Goal: Task Accomplishment & Management: Use online tool/utility

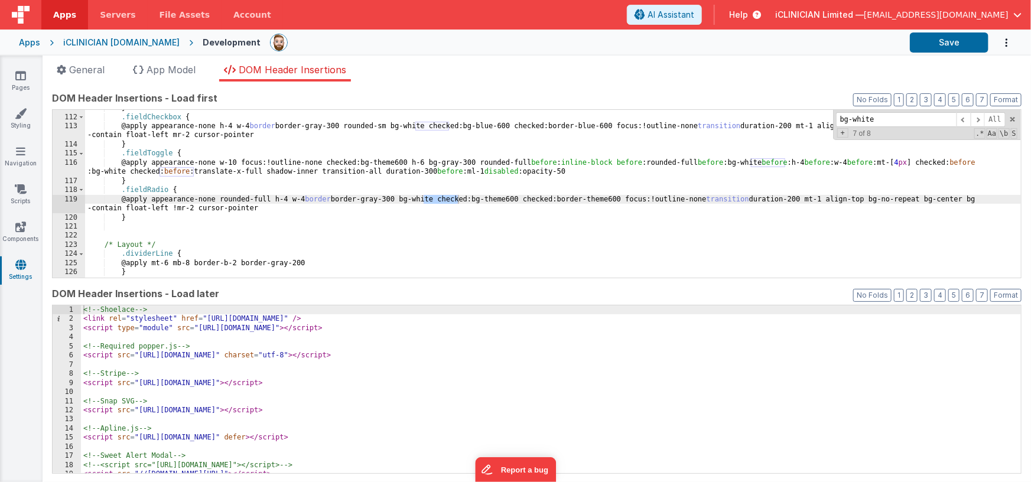
scroll to position [1038, 0]
click at [18, 38] on div "Apps iCLINICIAN [DOMAIN_NAME] Development Save" at bounding box center [515, 43] width 1031 height 26
click at [27, 43] on div "Apps" at bounding box center [29, 43] width 21 height 12
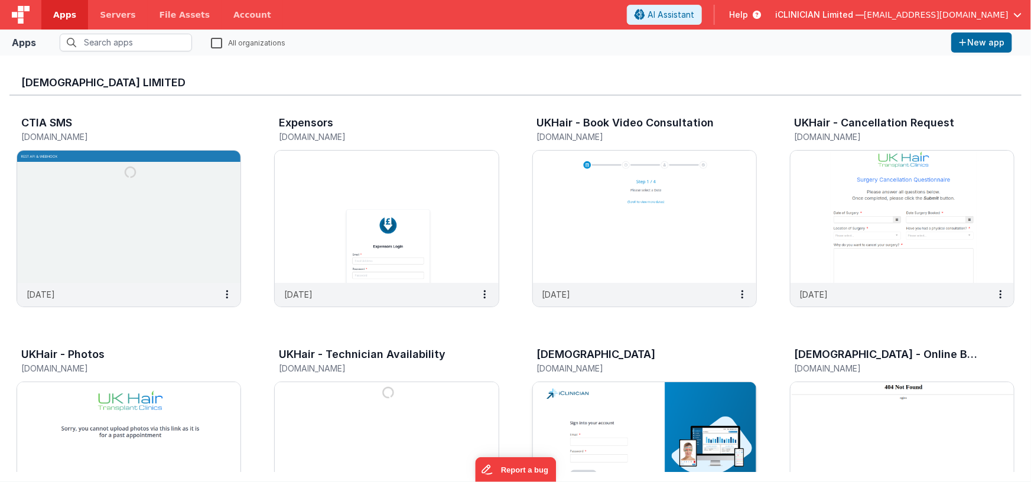
click at [654, 440] on img at bounding box center [644, 448] width 223 height 132
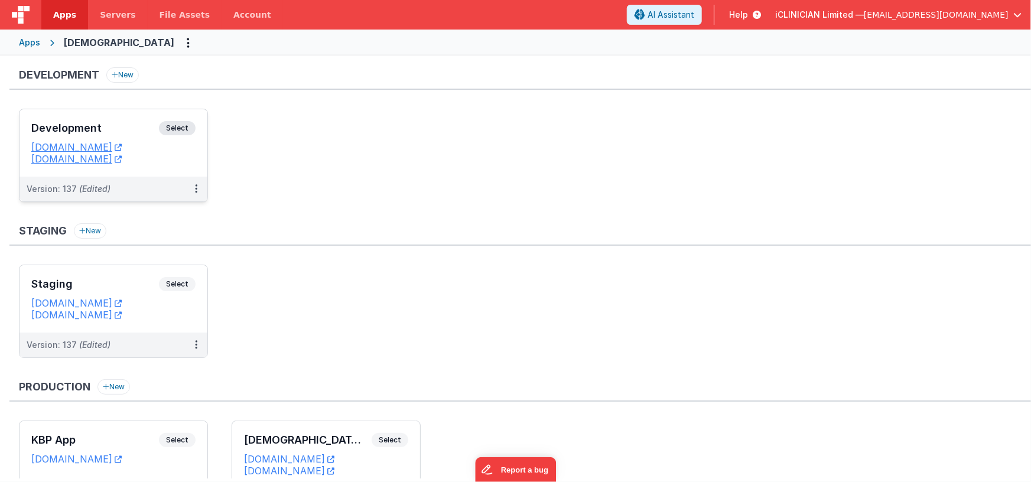
click at [116, 124] on h3 "Development" at bounding box center [95, 128] width 128 height 12
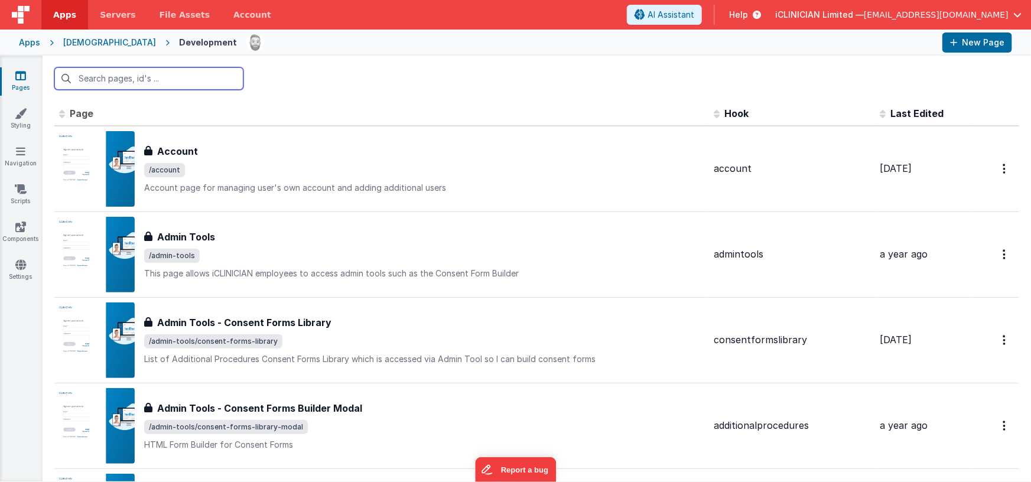
click at [177, 79] on input "text" at bounding box center [148, 78] width 189 height 22
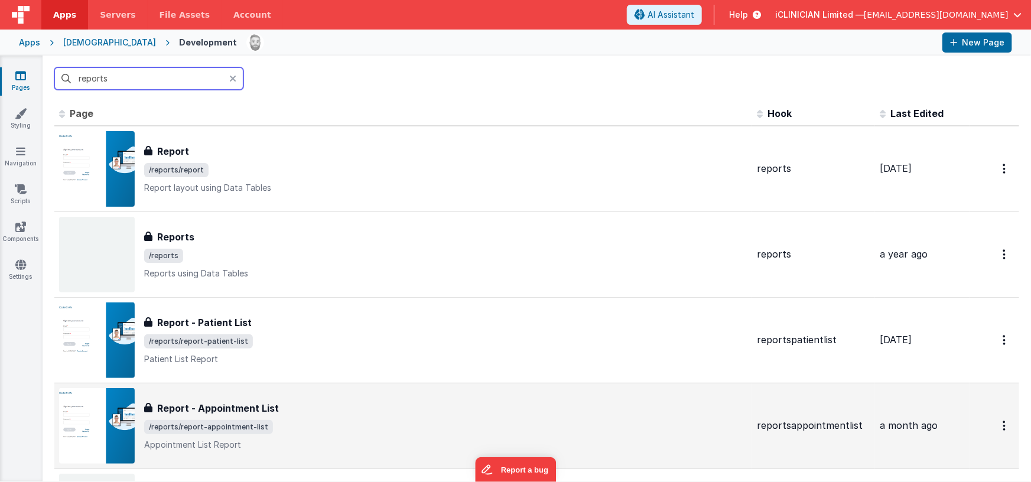
type input "reports"
click at [266, 410] on h3 "Report - Appointment List" at bounding box center [218, 408] width 122 height 14
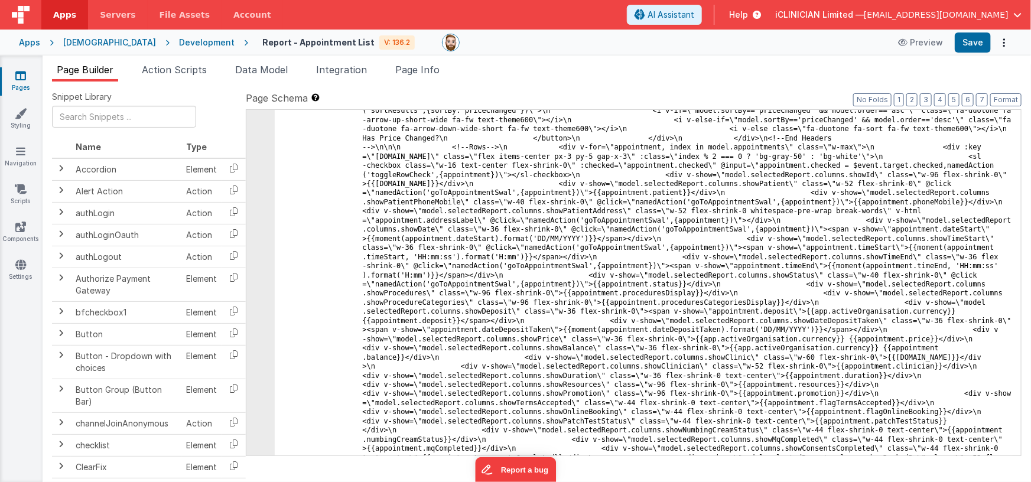
scroll to position [5537, 0]
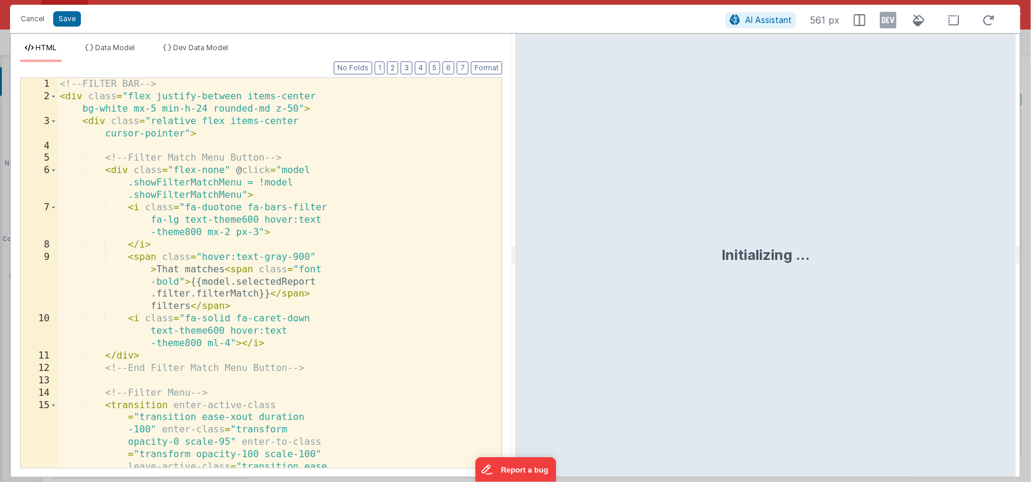
scroll to position [5855, 0]
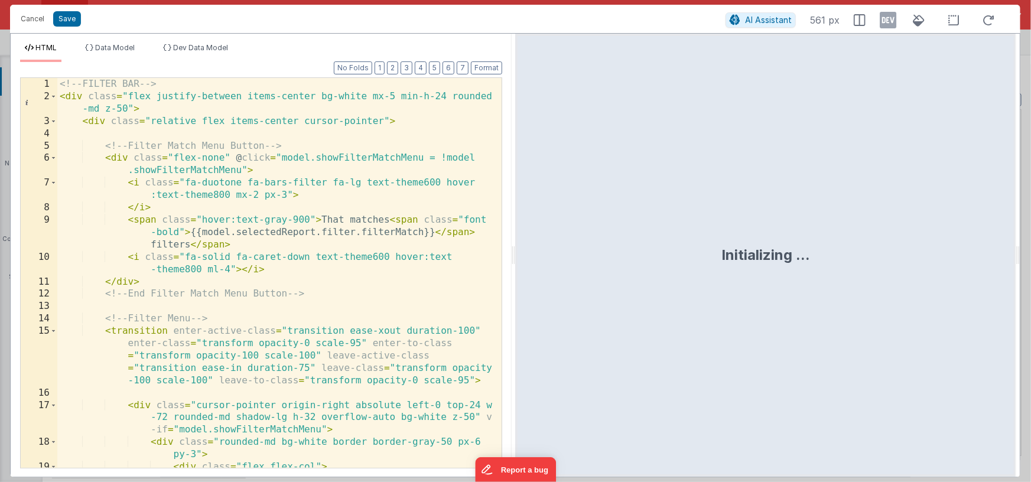
click at [350, 271] on div "<!-- FILTER BAR --> < div class = "flex justify-between items-center bg-white m…" at bounding box center [275, 304] width 436 height 452
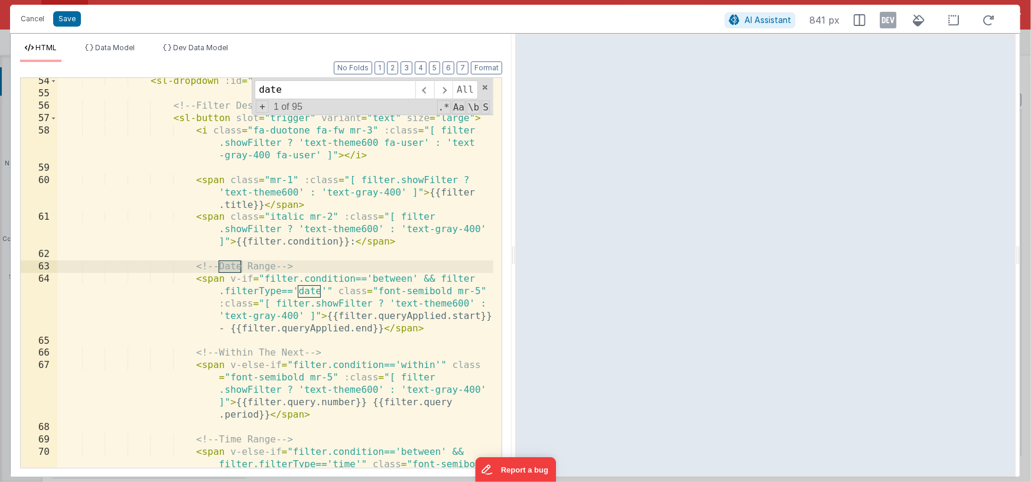
scroll to position [847, 0]
type input "date"
click at [407, 67] on button "3" at bounding box center [407, 67] width 12 height 13
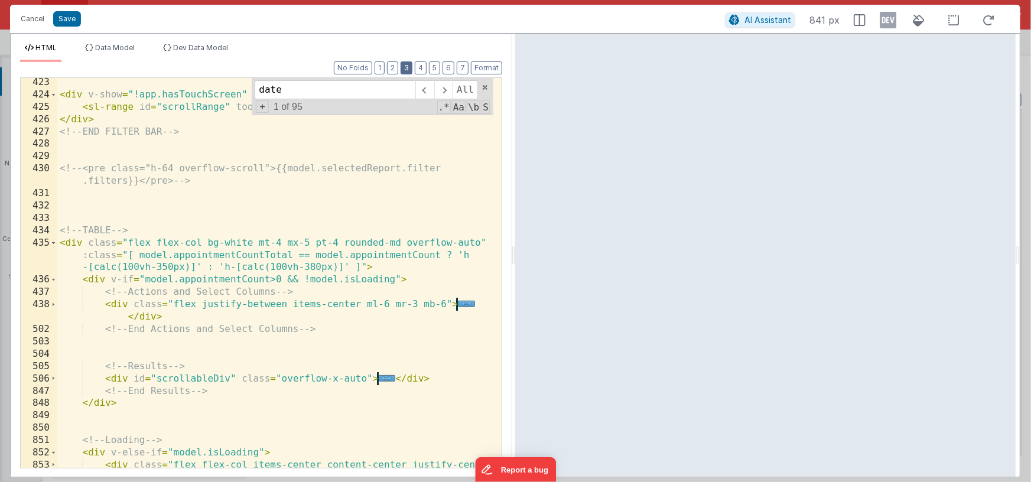
scroll to position [521, 0]
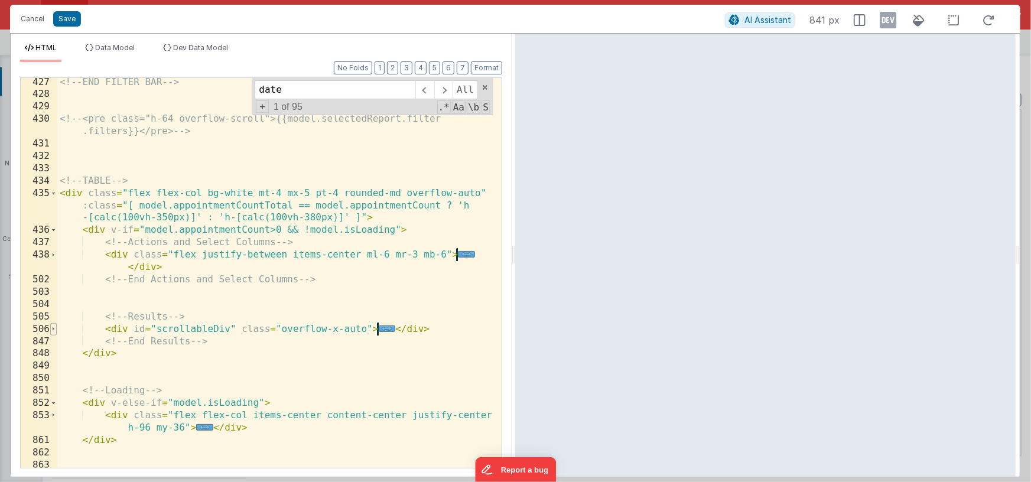
click at [52, 329] on span at bounding box center [53, 329] width 7 height 12
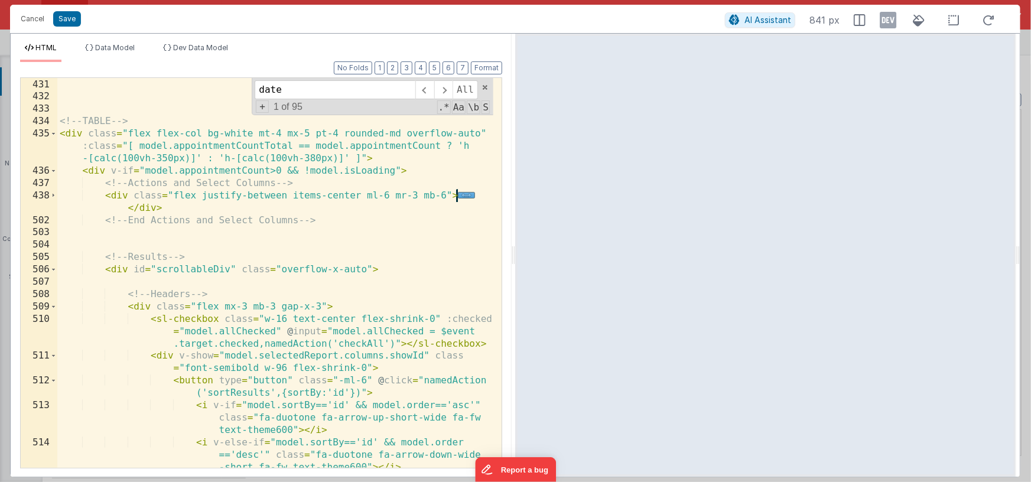
scroll to position [578, 0]
click at [55, 310] on span at bounding box center [53, 309] width 7 height 12
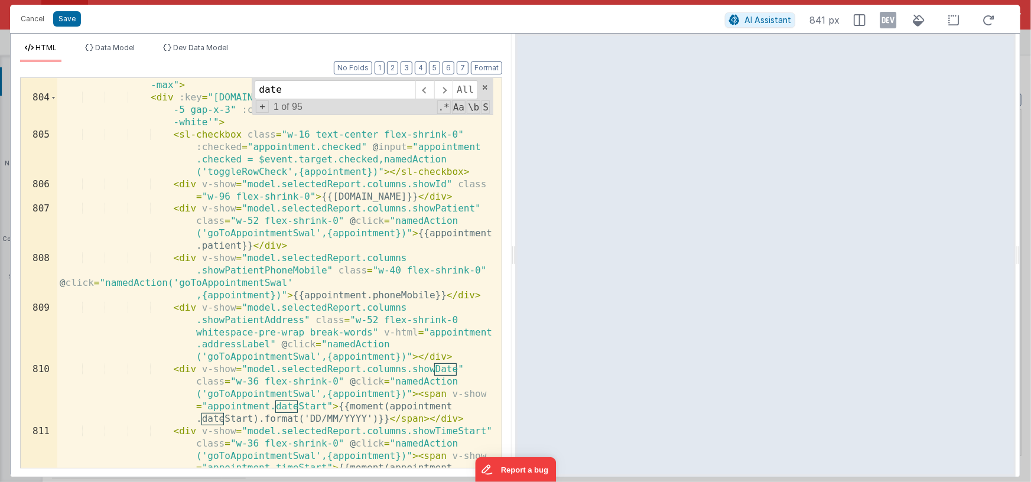
scroll to position [924, 0]
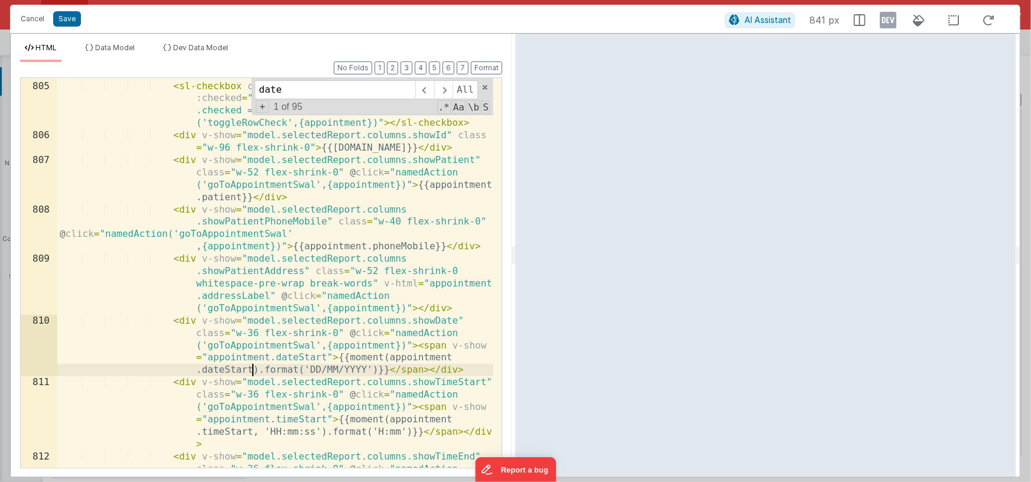
click at [252, 371] on div "< div :key = "[DOMAIN_NAME]" class = "flex items-center px-3 py -5 gap-x-3" :cl…" at bounding box center [275, 287] width 436 height 489
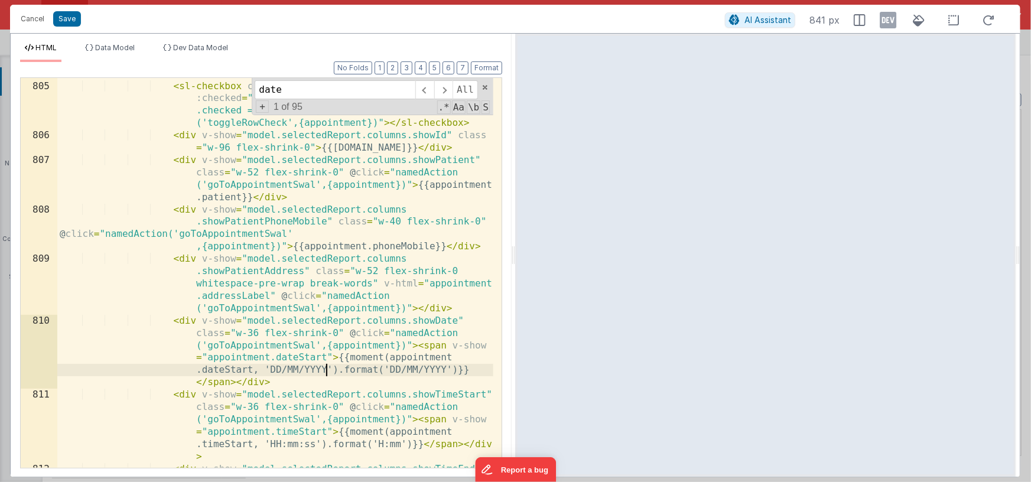
click at [342, 250] on div "< div :key = "[DOMAIN_NAME]" class = "flex items-center px-3 py -5 gap-x-3" :cl…" at bounding box center [275, 287] width 436 height 489
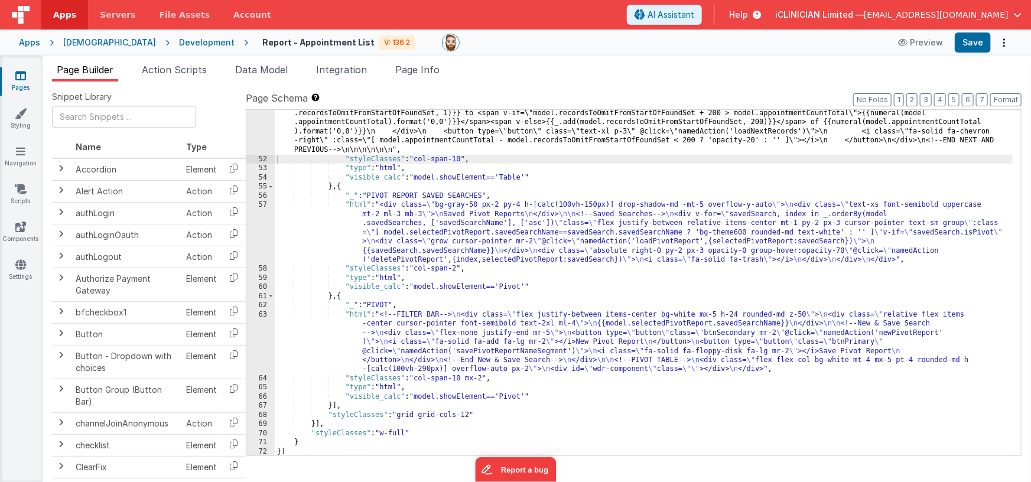
scroll to position [5617, 0]
drag, startPoint x: 982, startPoint y: 43, endPoint x: 973, endPoint y: 48, distance: 10.3
click at [982, 43] on button "Save" at bounding box center [973, 43] width 36 height 20
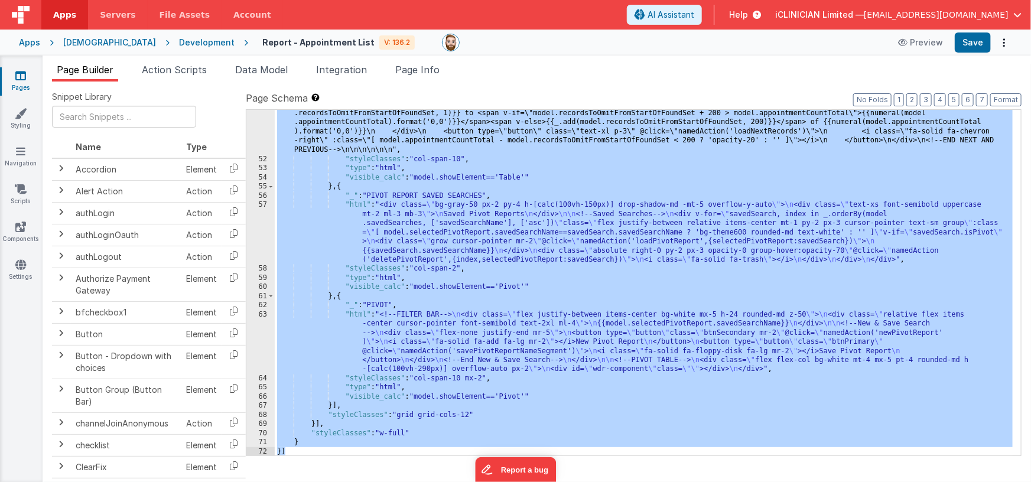
click at [78, 41] on div "[DEMOGRAPHIC_DATA]" at bounding box center [109, 43] width 93 height 12
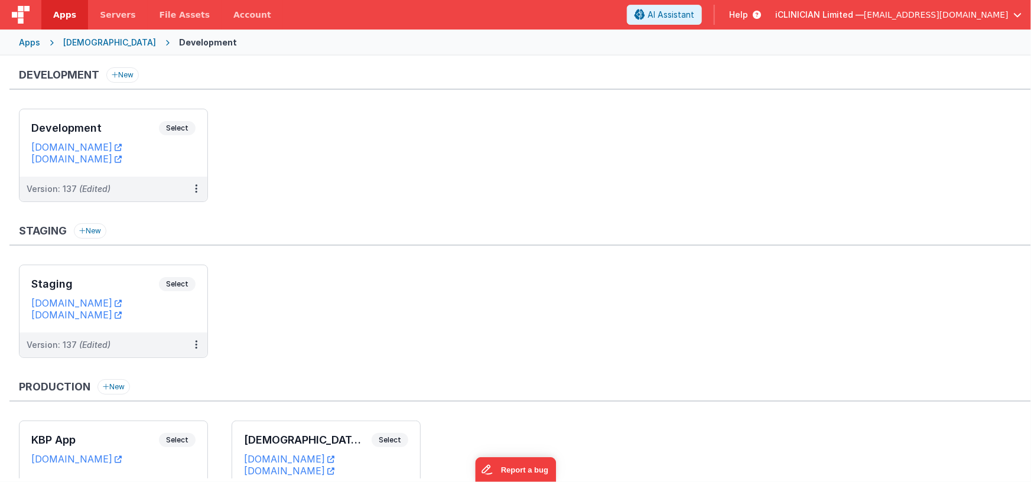
scroll to position [86, 0]
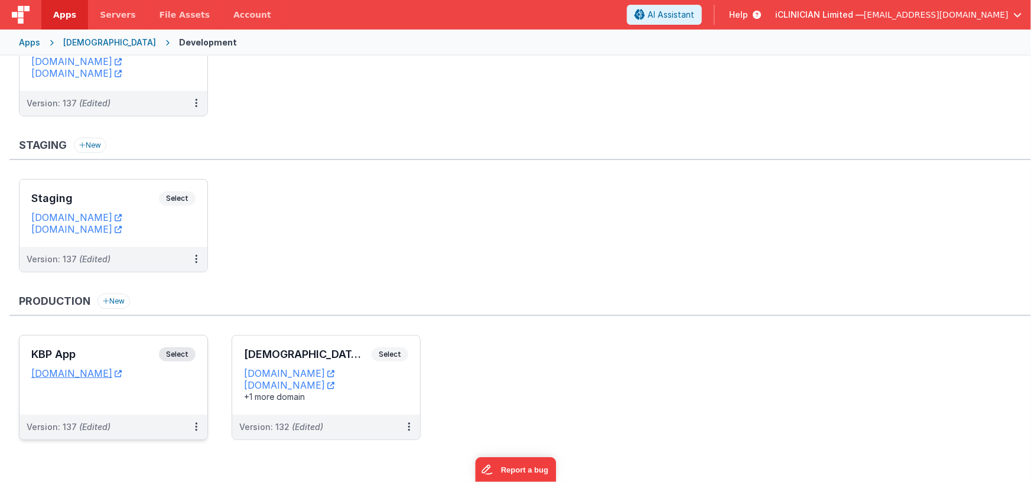
click at [126, 359] on div "KBP App Select" at bounding box center [113, 357] width 164 height 20
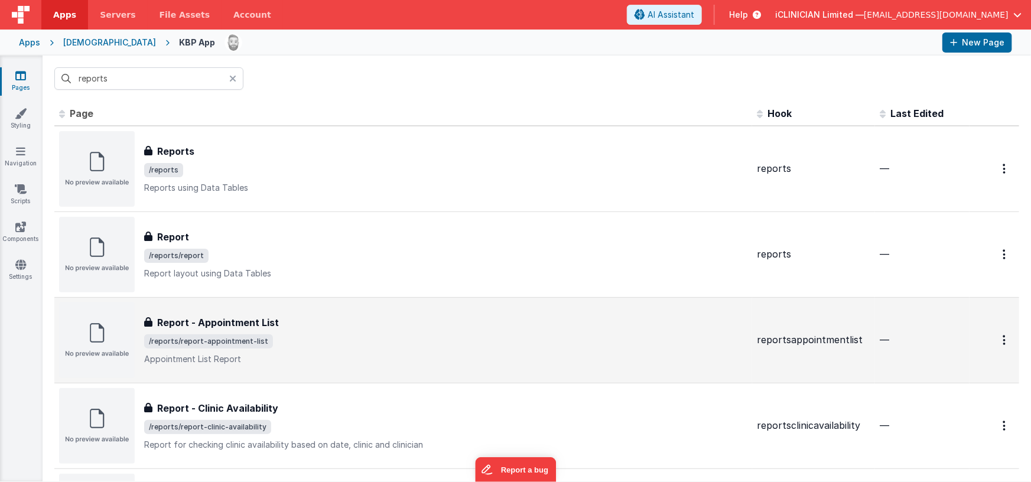
click at [332, 349] on div "Report - Appointment List Report - Appointment List /reports/report-appointment…" at bounding box center [445, 341] width 603 height 50
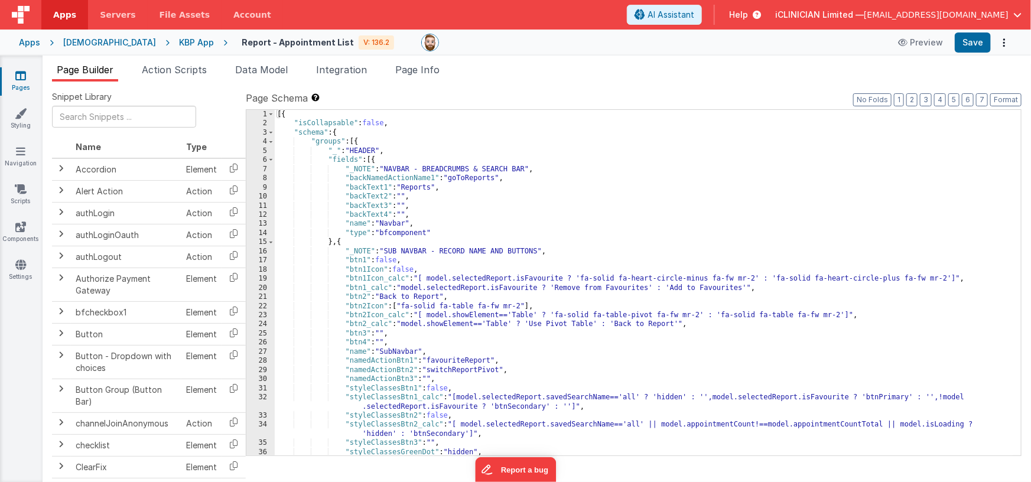
click at [464, 239] on div "[{ "isCollapsable" : false , "schema" : { "groups" : [{ "_" : "HEADER" , "field…" at bounding box center [644, 292] width 739 height 365
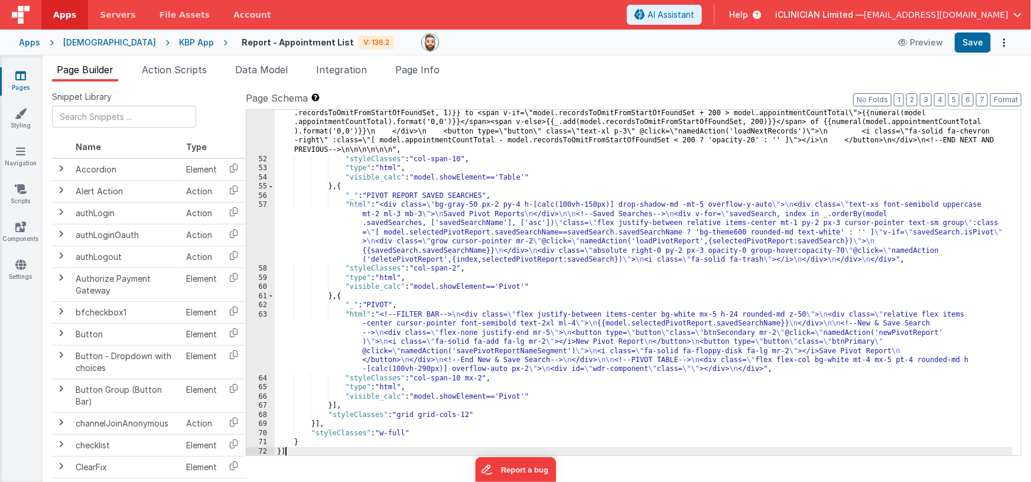
scroll to position [5617, 0]
click at [972, 46] on button "Save" at bounding box center [973, 43] width 36 height 20
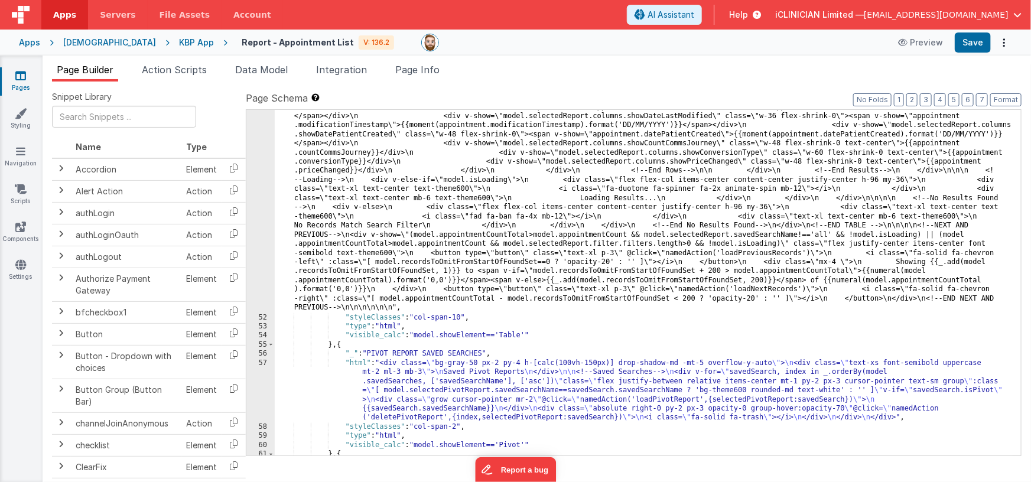
scroll to position [5459, 0]
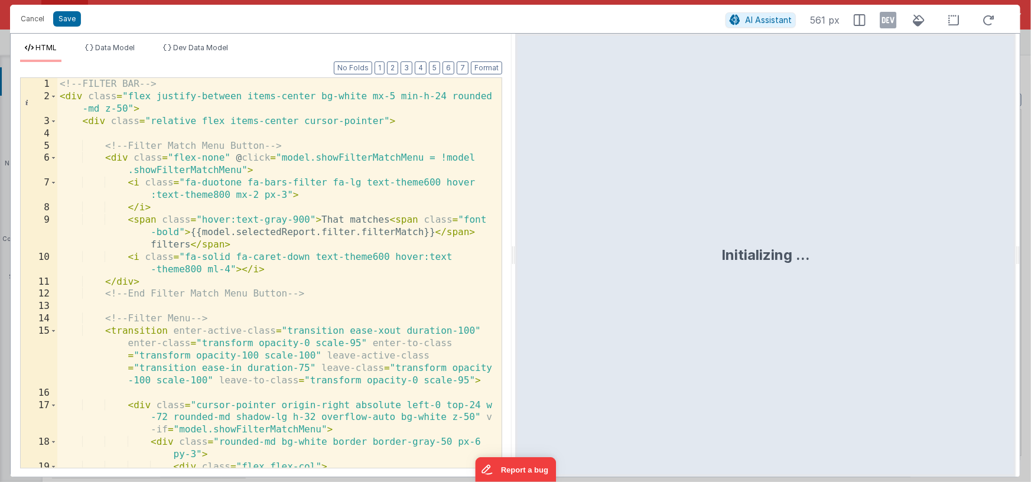
click at [413, 249] on div "<!-- FILTER BAR --> < div class = "flex justify-between items-center bg-white m…" at bounding box center [275, 304] width 436 height 452
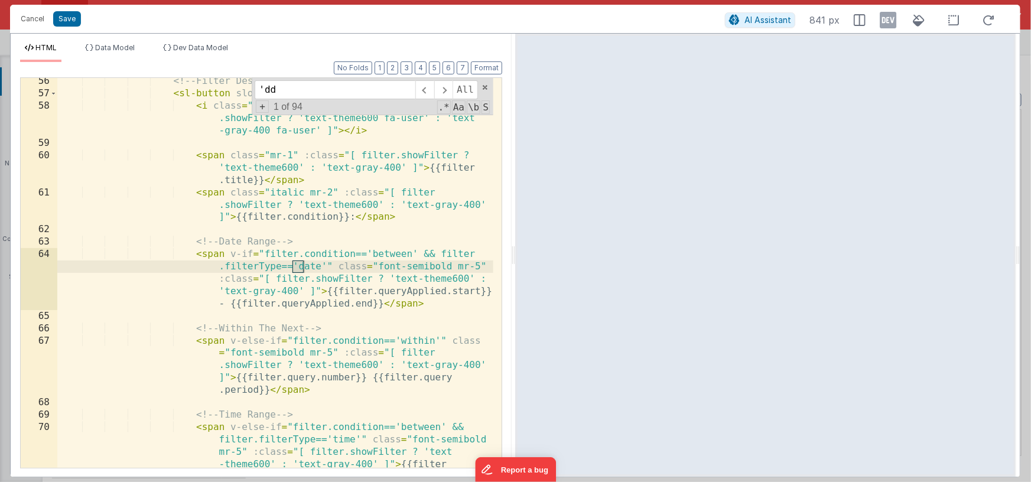
scroll to position [1951, 0]
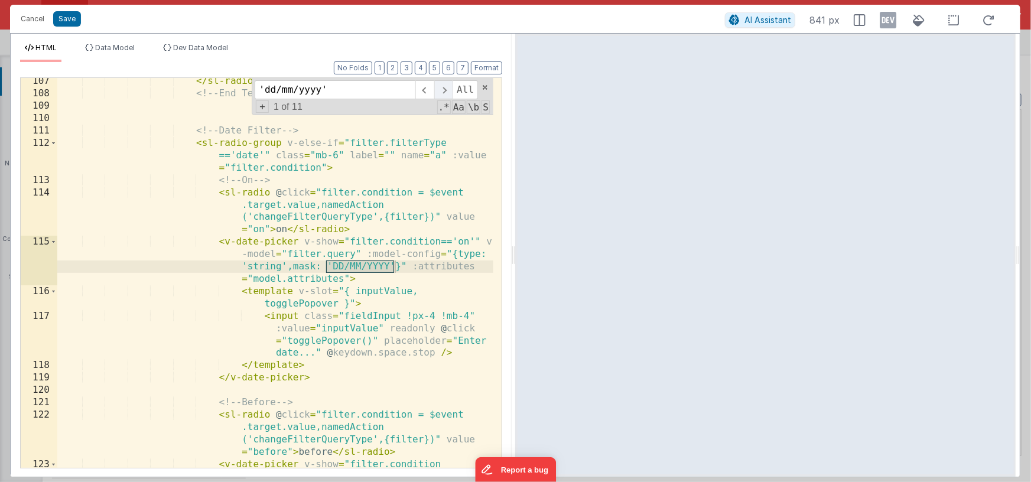
type input "'dd/mm/yyyy'"
click at [442, 93] on span at bounding box center [443, 89] width 18 height 19
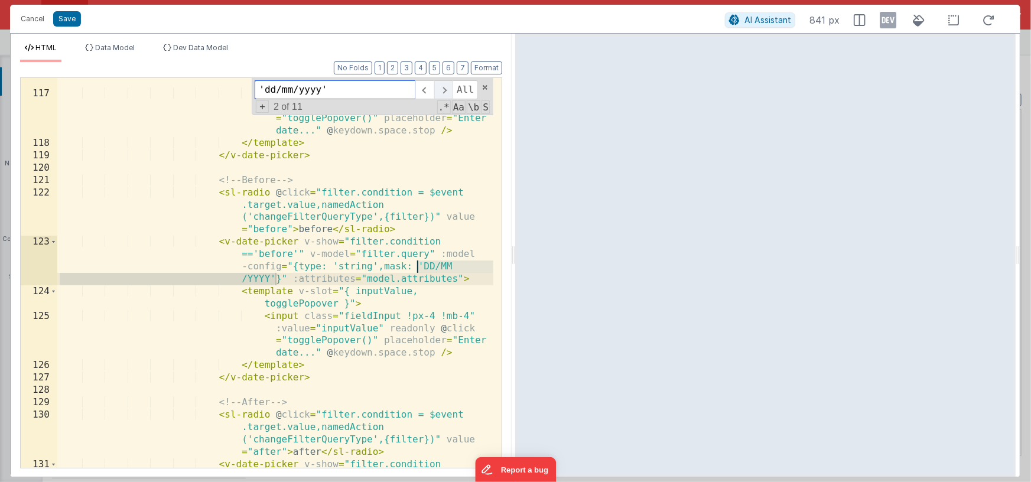
click at [442, 93] on span at bounding box center [443, 89] width 18 height 19
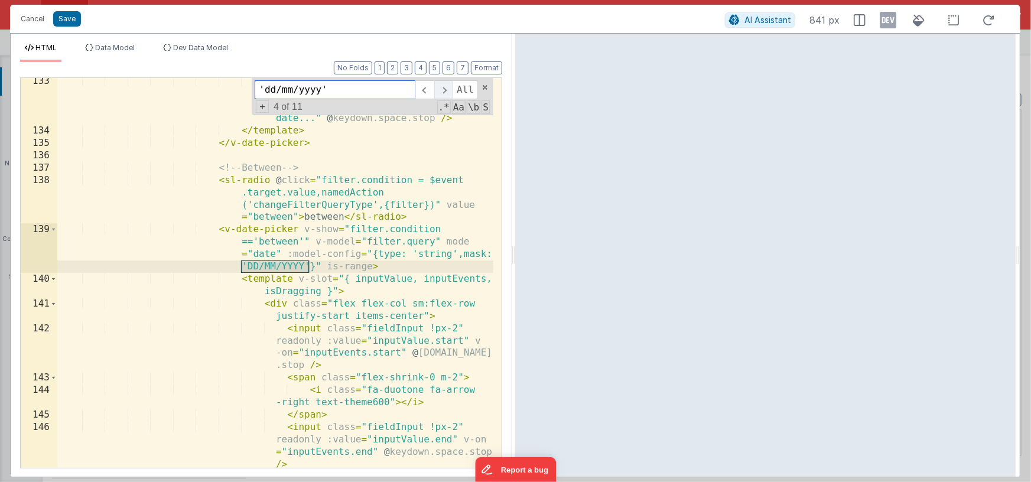
click at [442, 93] on span at bounding box center [443, 89] width 18 height 19
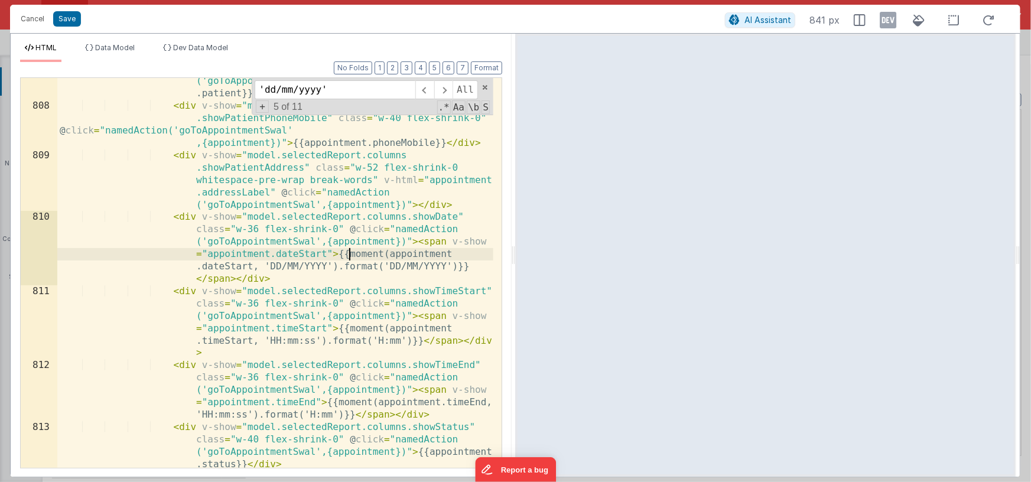
click at [348, 255] on div "< div v-show = "model.selectedReport.columns.showPatient" class = "w-52 flex-sh…" at bounding box center [275, 289] width 436 height 476
click at [387, 255] on div "< div v-show = "model.selectedReport.columns.showPatient" class = "w-52 flex-sh…" at bounding box center [275, 289] width 436 height 476
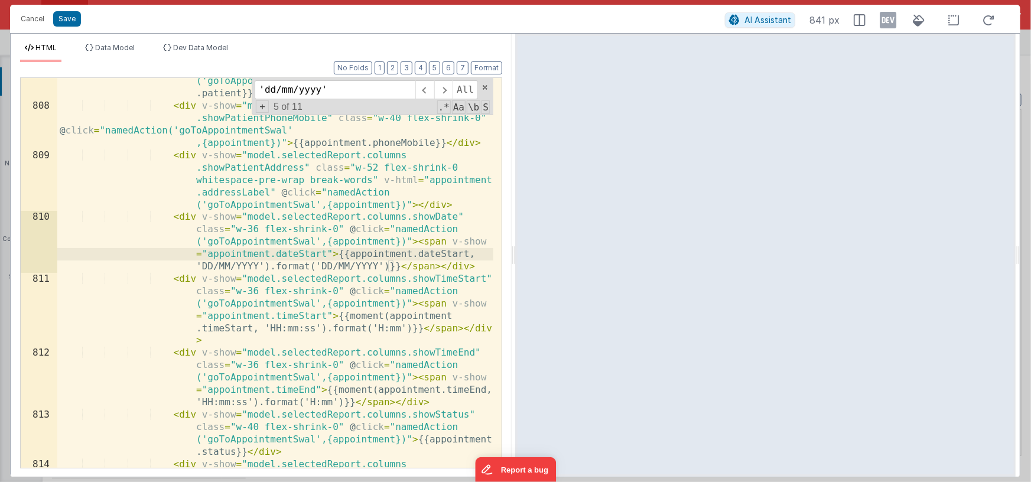
scroll to position [17426, 0]
click at [468, 255] on div "< div v-show = "model.selectedReport.columns.showPatient" class = "w-52 flex-sh…" at bounding box center [275, 289] width 436 height 476
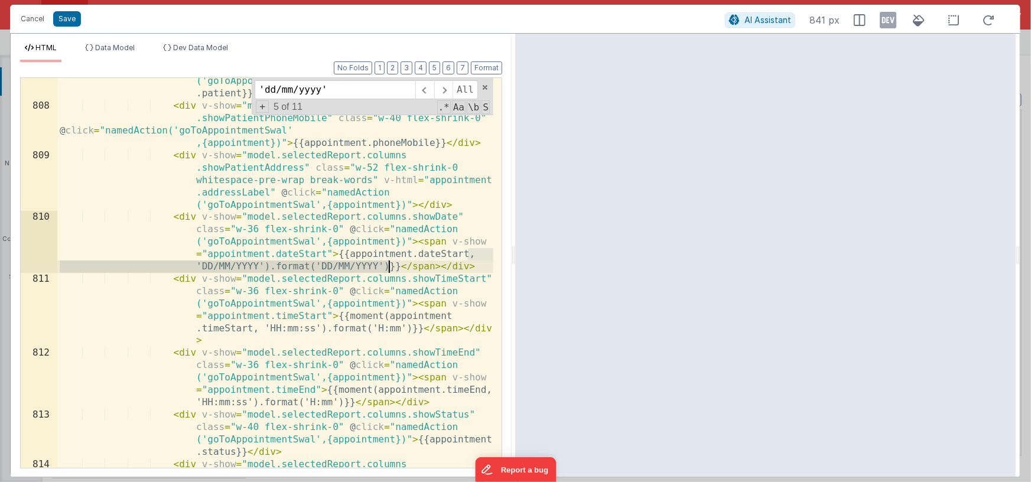
click at [389, 269] on div "< div v-show = "model.selectedReport.columns.showPatient" class = "w-52 flex-sh…" at bounding box center [275, 289] width 436 height 476
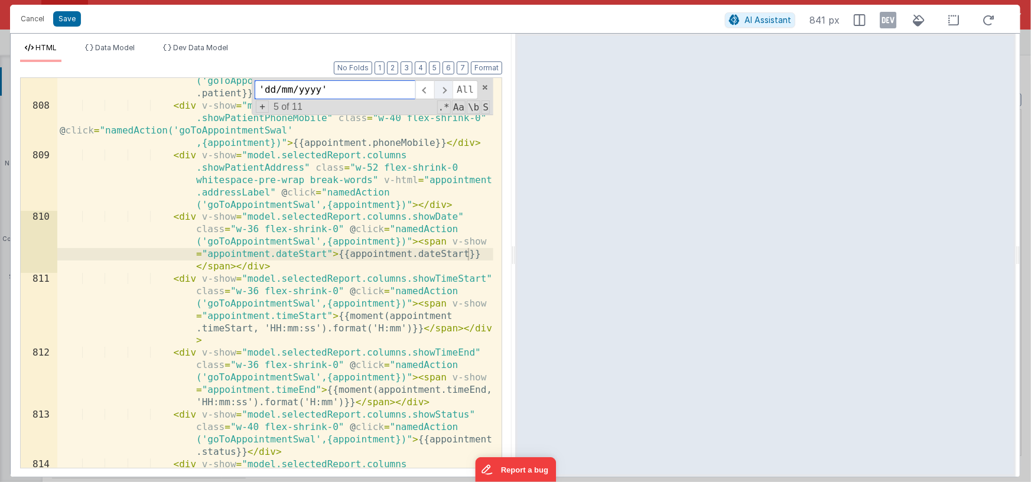
click at [439, 91] on span at bounding box center [443, 89] width 18 height 19
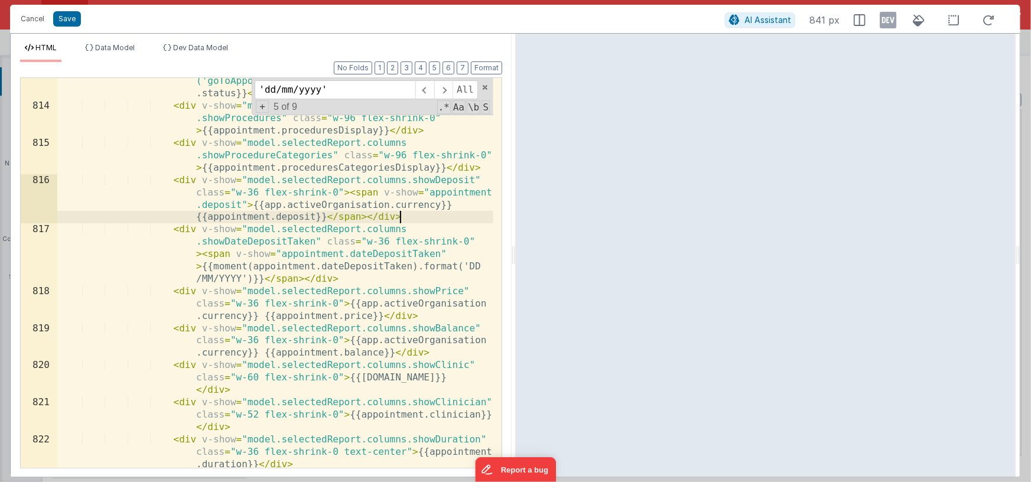
click at [414, 223] on div "< div v-show = "model.selectedReport.columns.showStatus" class = "w-40 flex-shr…" at bounding box center [275, 289] width 436 height 476
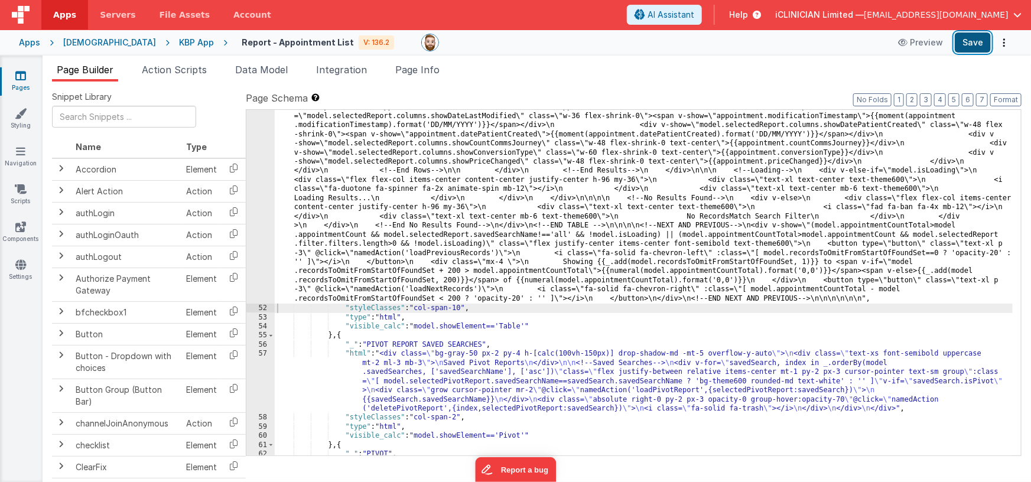
click at [975, 44] on button "Save" at bounding box center [973, 43] width 36 height 20
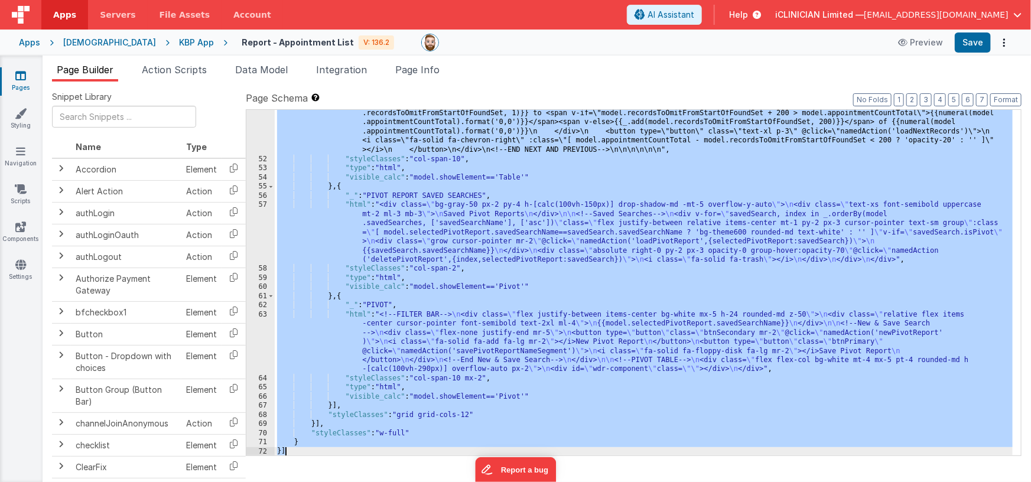
scroll to position [6147, 0]
click at [976, 39] on button "Save" at bounding box center [973, 43] width 36 height 20
click at [79, 43] on div "[DEMOGRAPHIC_DATA]" at bounding box center [109, 43] width 93 height 12
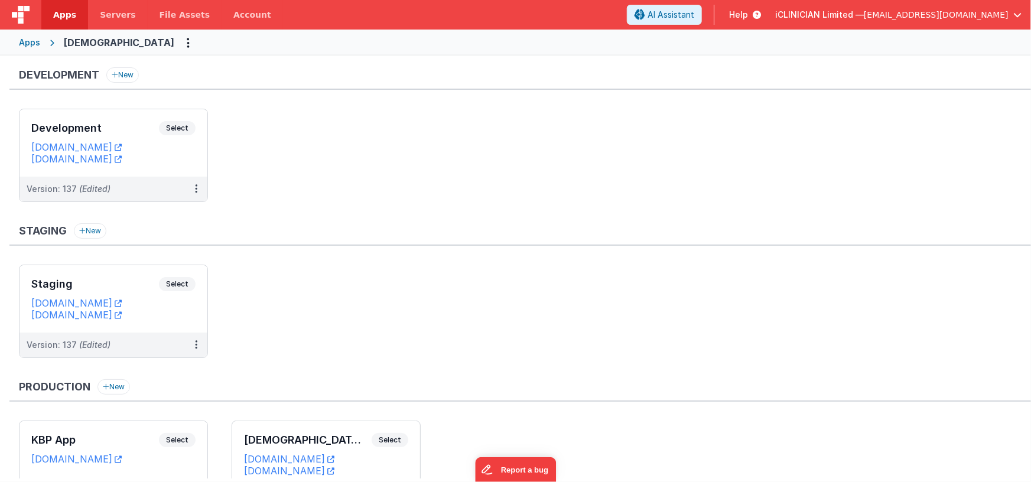
click at [32, 41] on div "Apps" at bounding box center [29, 43] width 21 height 12
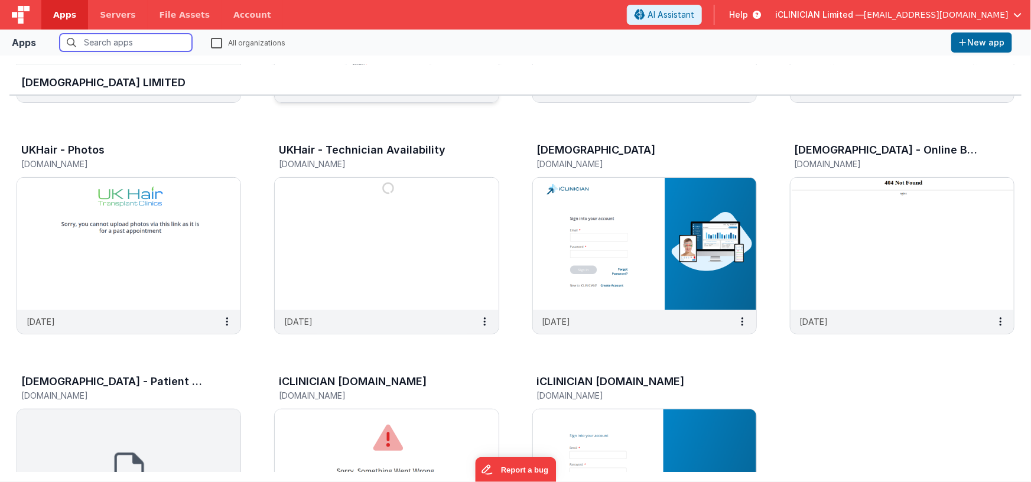
scroll to position [326, 0]
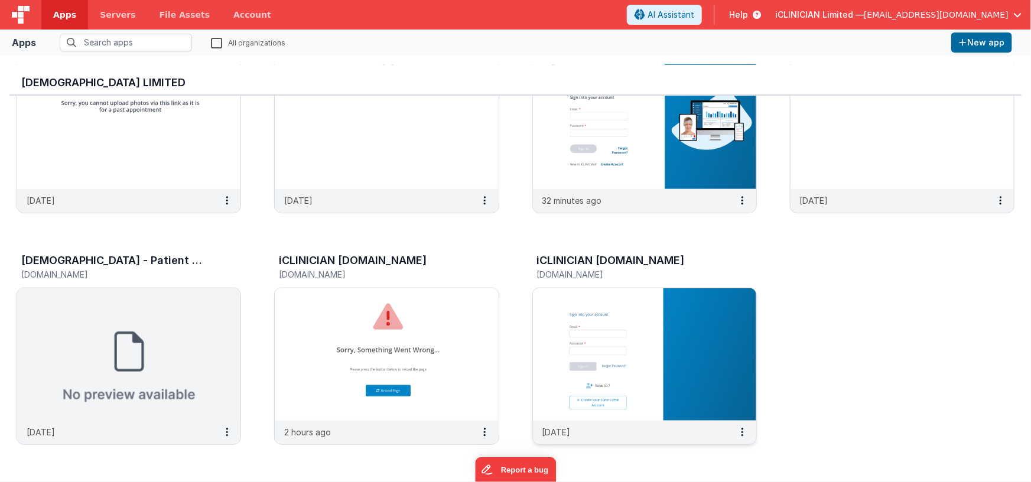
click at [579, 313] on img at bounding box center [644, 354] width 223 height 132
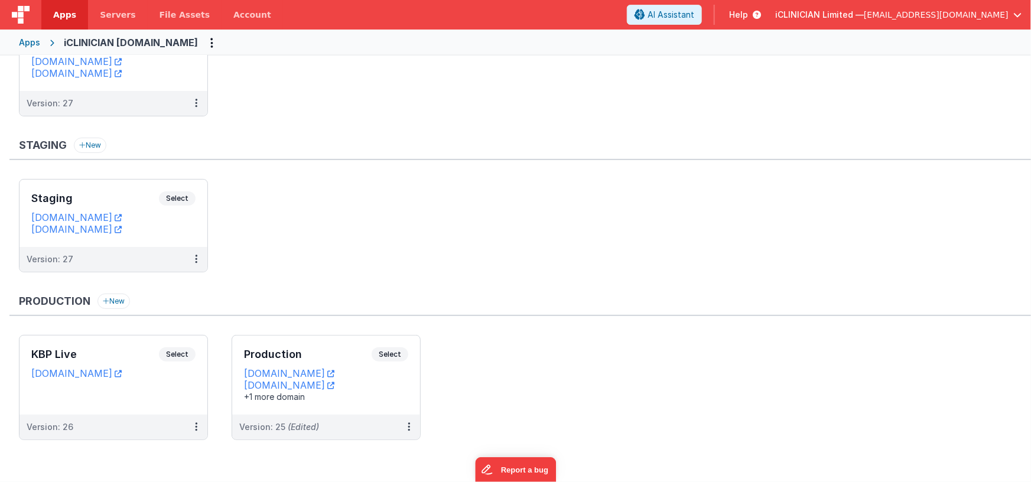
scroll to position [17, 0]
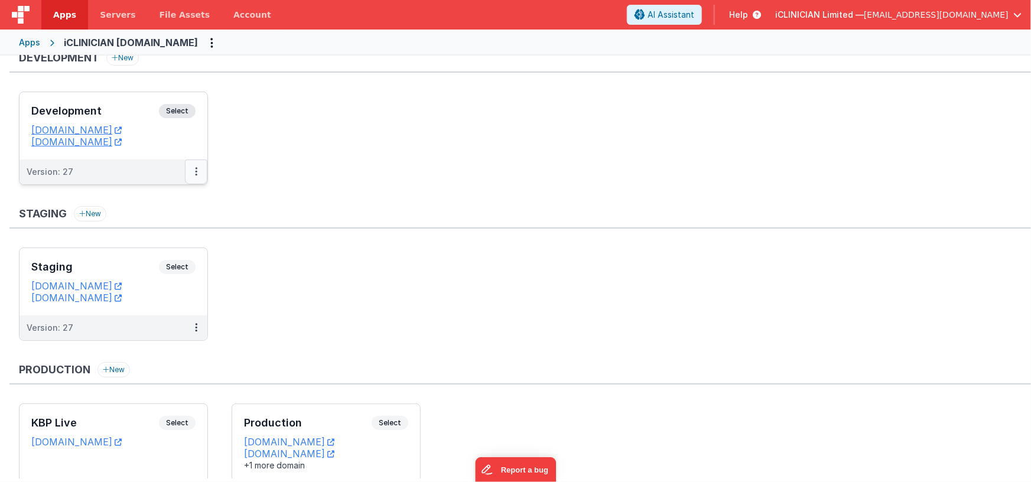
click at [194, 172] on button at bounding box center [196, 172] width 22 height 25
click at [167, 240] on link "Deploy..." at bounding box center [155, 240] width 104 height 21
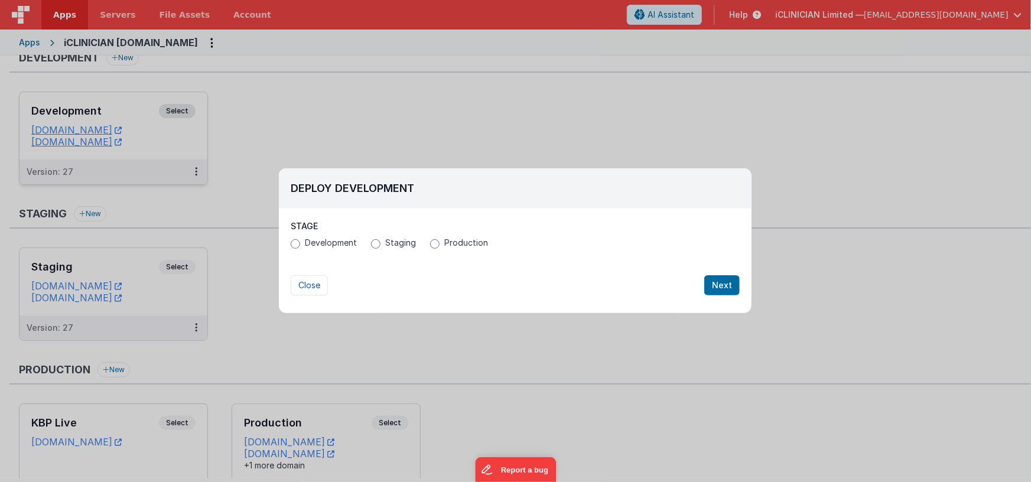
click at [452, 242] on span "Production" at bounding box center [466, 243] width 44 height 12
click at [440, 242] on input "Production" at bounding box center [434, 243] width 9 height 9
radio input "true"
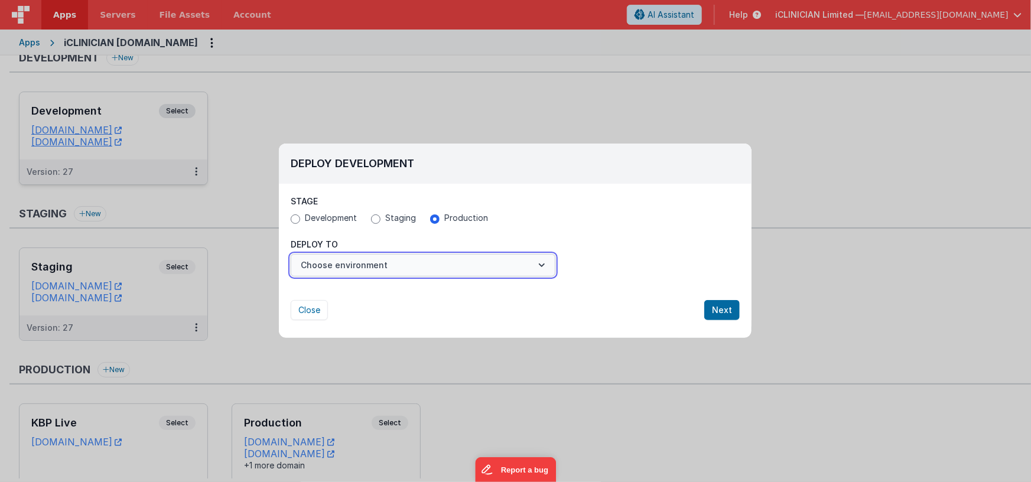
click at [402, 265] on button "Choose environment" at bounding box center [423, 265] width 265 height 22
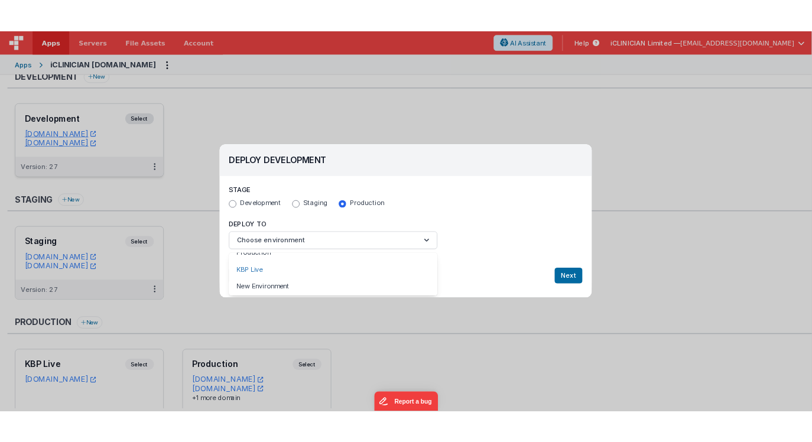
scroll to position [13, 0]
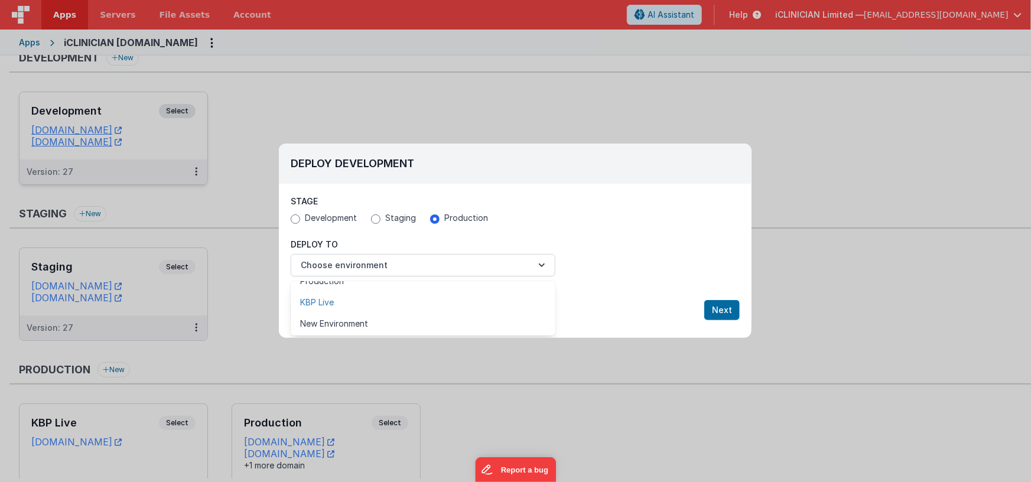
click at [324, 303] on link "KBP Live" at bounding box center [423, 302] width 265 height 21
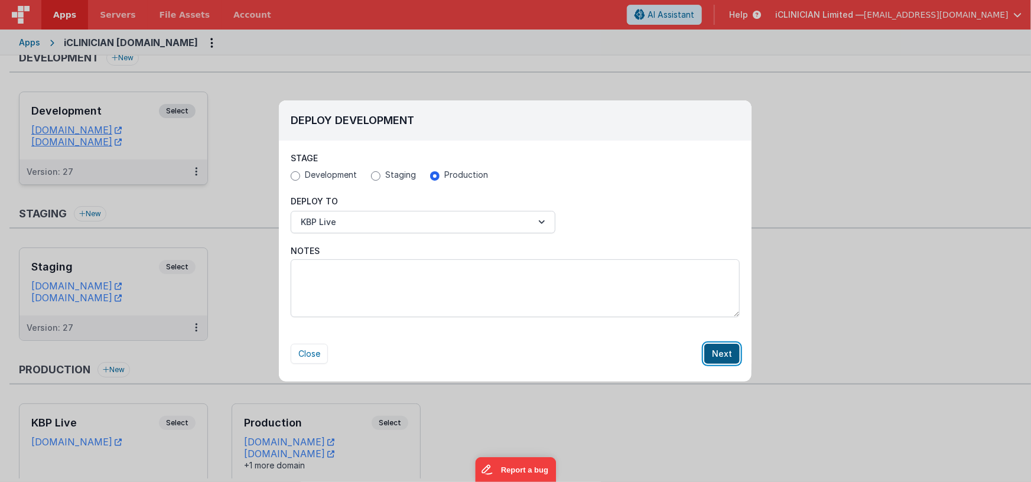
click at [728, 356] on button "Next" at bounding box center [721, 354] width 35 height 20
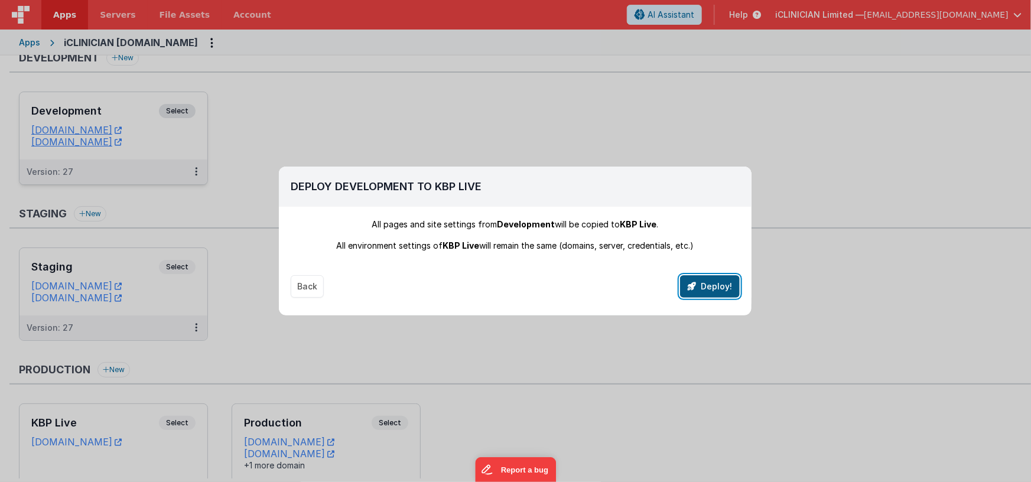
click at [707, 290] on button "Deploy!" at bounding box center [710, 286] width 60 height 22
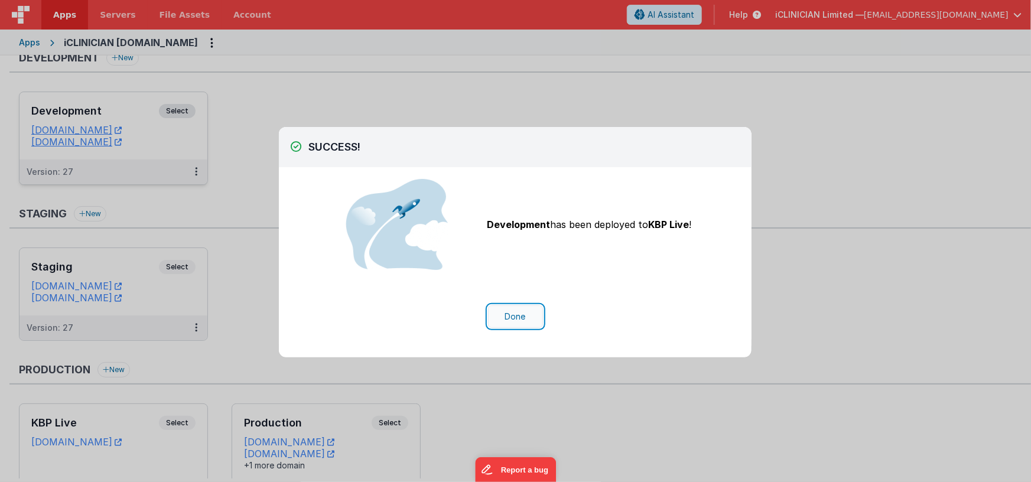
click at [524, 316] on button "Done" at bounding box center [515, 317] width 55 height 22
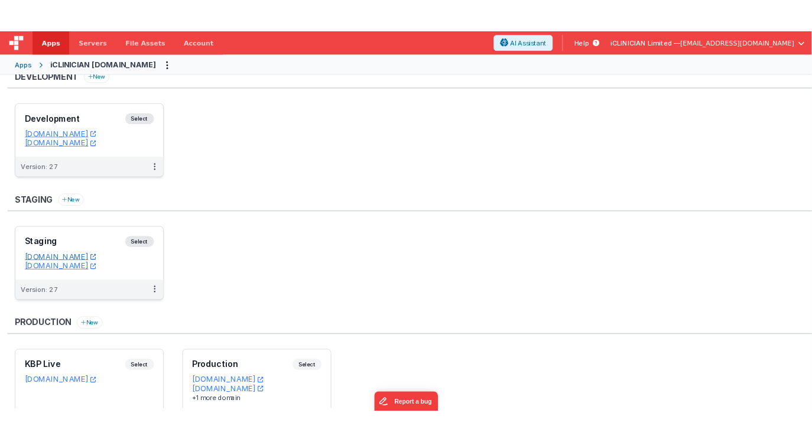
scroll to position [17, 0]
